Goal: Task Accomplishment & Management: Use online tool/utility

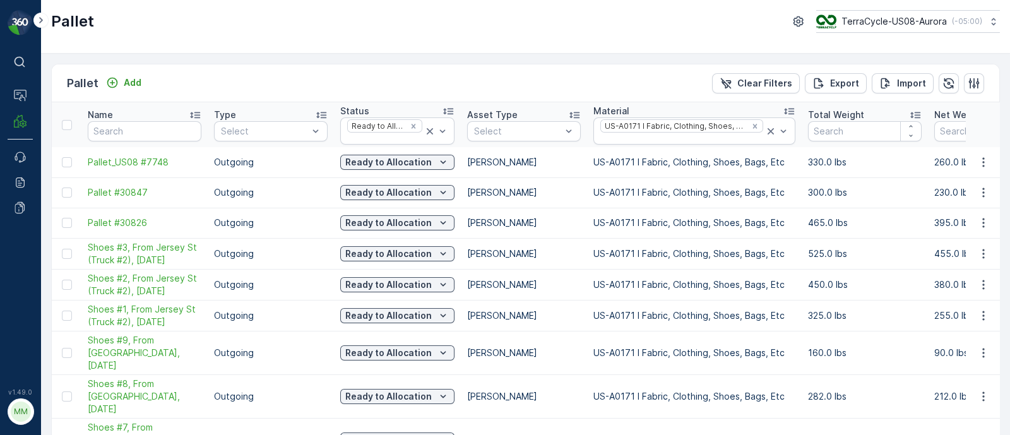
scroll to position [18, 0]
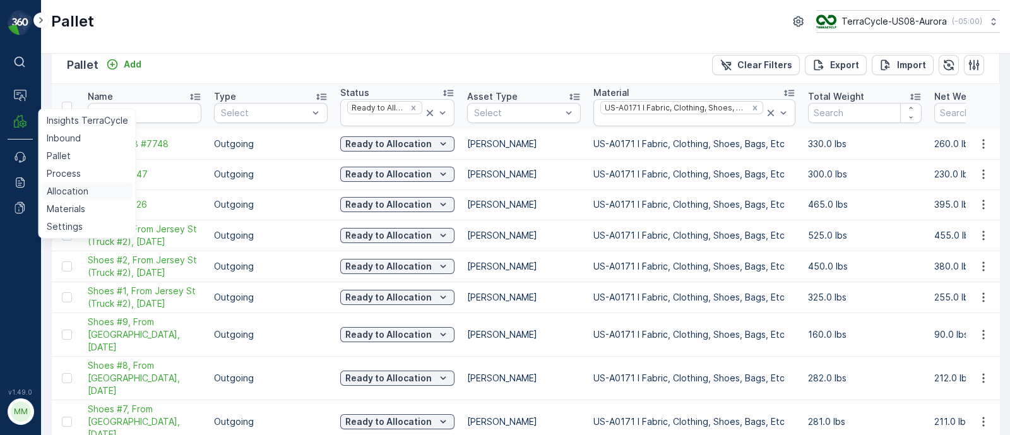
click at [55, 188] on p "Allocation" at bounding box center [68, 191] width 42 height 13
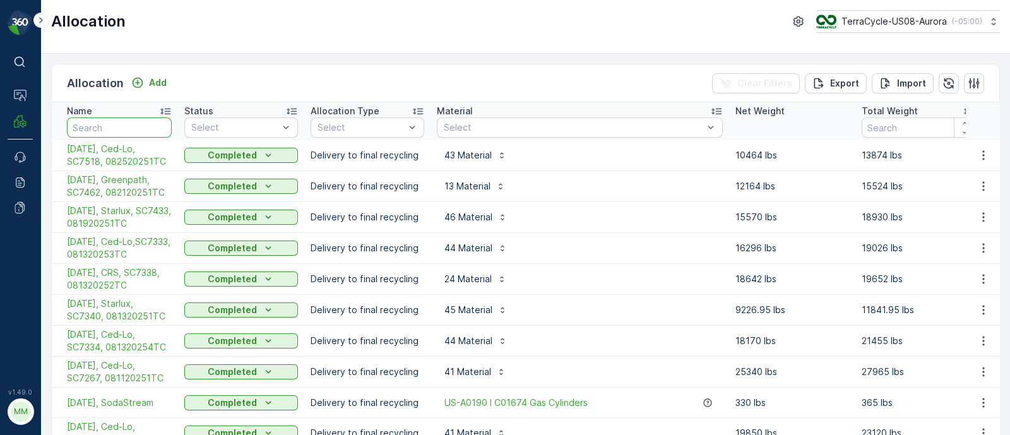
click at [109, 129] on input "text" at bounding box center [119, 127] width 105 height 20
click at [112, 154] on span "[DATE], Ced-Lo, SC7518, 082520251TC" at bounding box center [119, 155] width 105 height 25
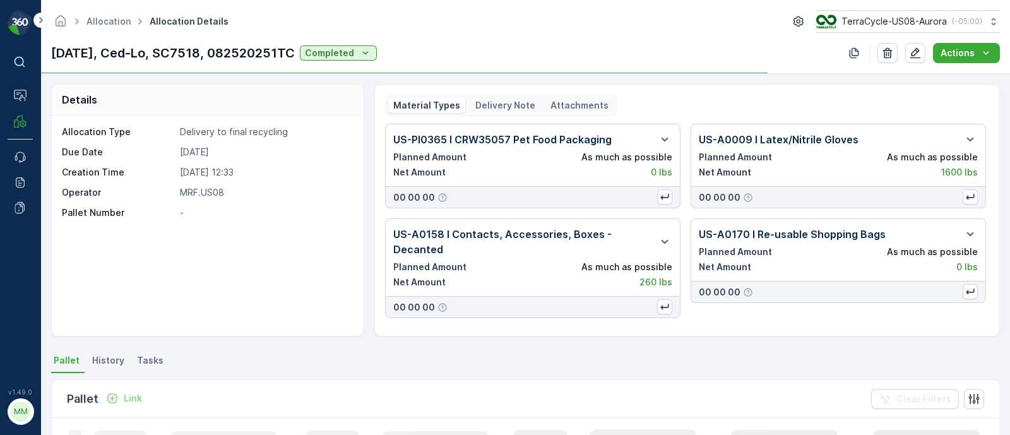
click at [505, 102] on p "Delivery Note" at bounding box center [505, 105] width 60 height 13
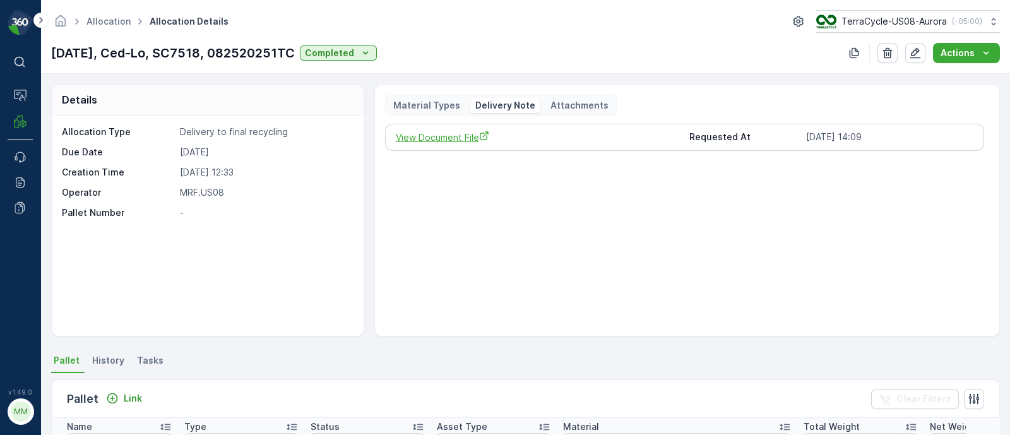
click at [448, 133] on span "View Document File" at bounding box center [538, 137] width 284 height 13
